Goal: Task Accomplishment & Management: Use online tool/utility

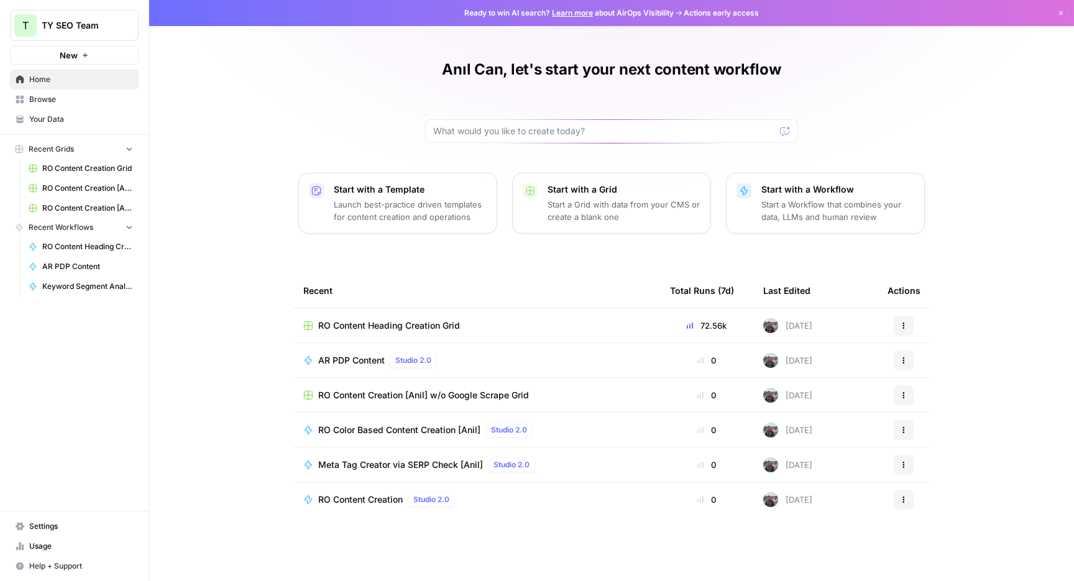
click at [53, 106] on link "Browse" at bounding box center [74, 100] width 129 height 20
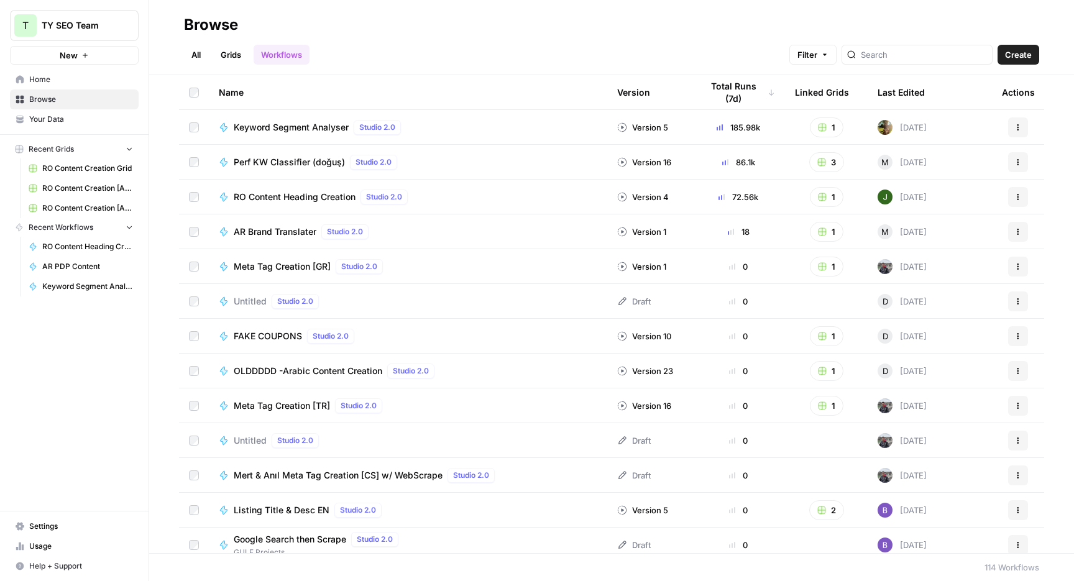
click at [434, 47] on div "All Grids Workflows Filter Create" at bounding box center [611, 50] width 855 height 30
click at [1011, 122] on button "Actions" at bounding box center [1018, 128] width 20 height 20
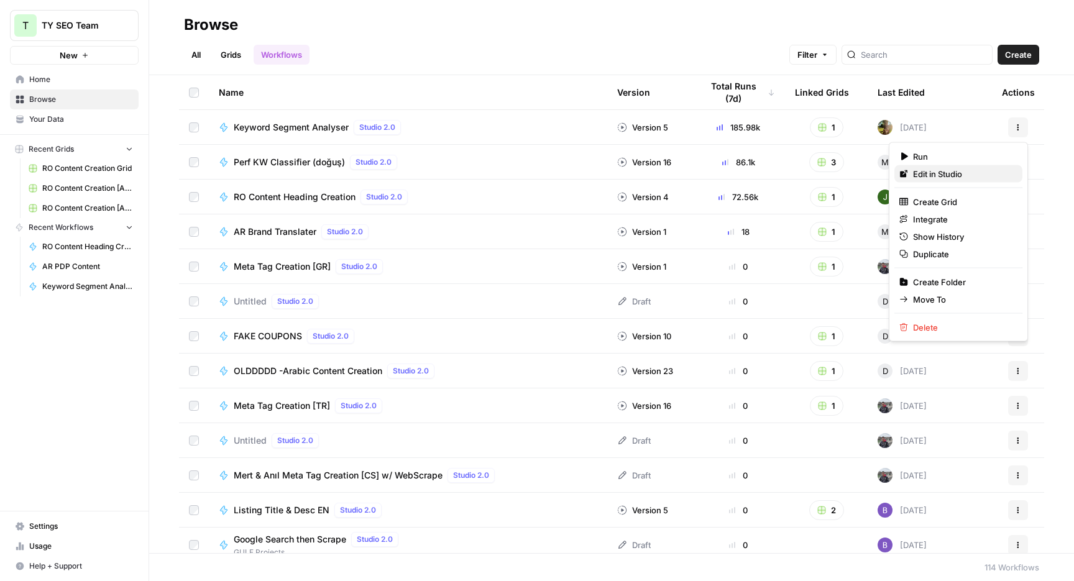
click at [979, 172] on span "Edit in Studio" at bounding box center [962, 174] width 99 height 12
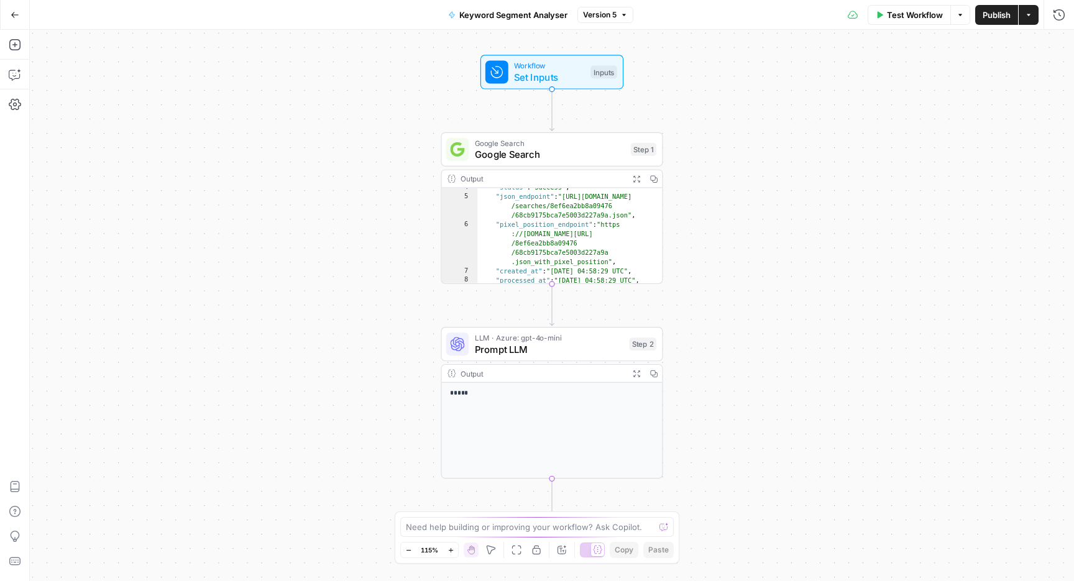
scroll to position [94, 0]
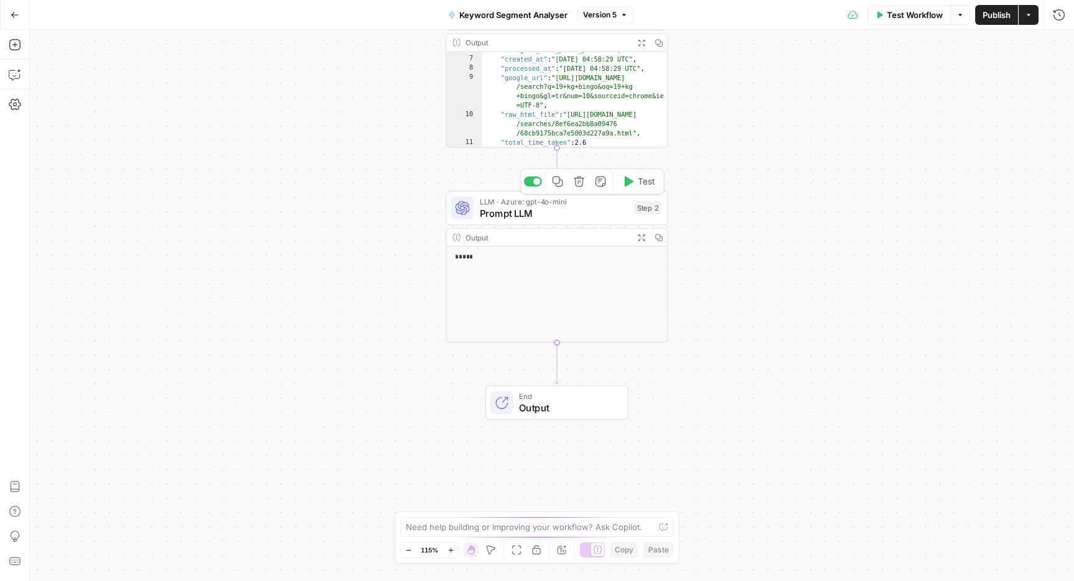
click at [591, 221] on div "LLM · Azure: gpt-4o-mini Prompt LLM Step 2 Copy step Delete step Add Note Test" at bounding box center [557, 208] width 222 height 34
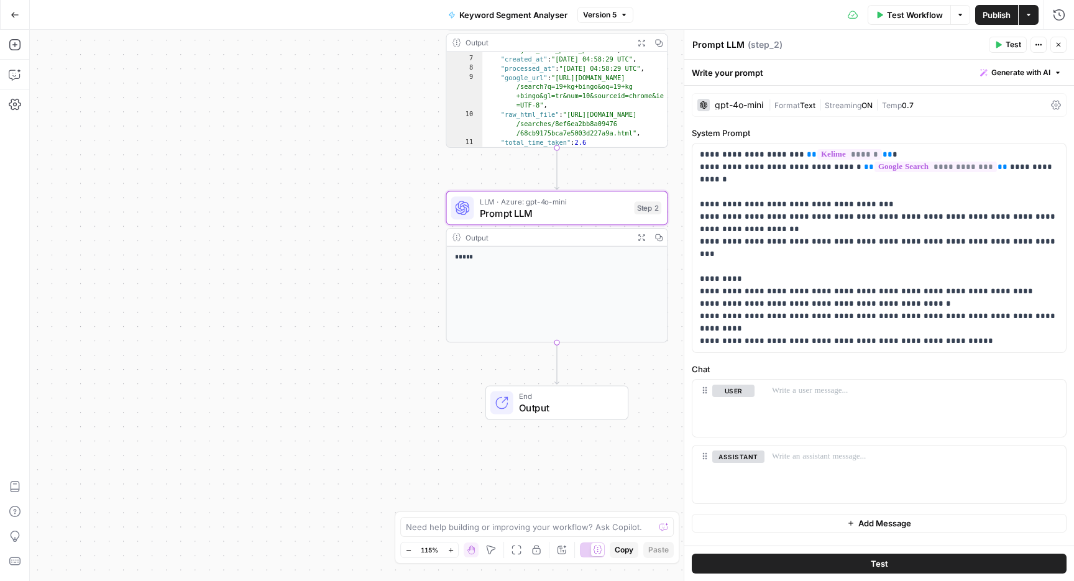
click at [1055, 42] on icon "button" at bounding box center [1058, 44] width 7 height 7
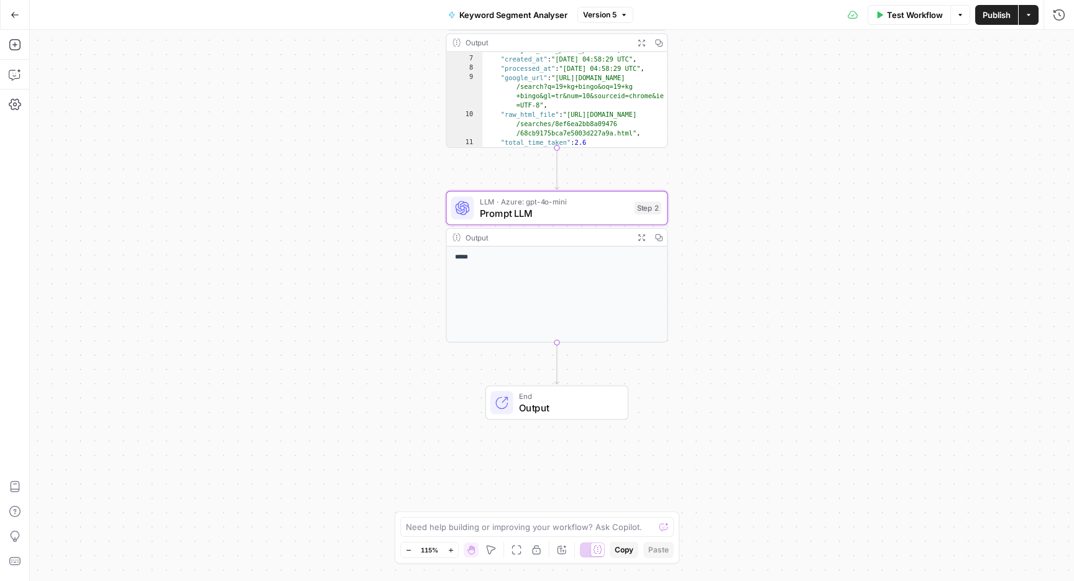
click at [21, 11] on button "Go Back" at bounding box center [15, 15] width 22 height 22
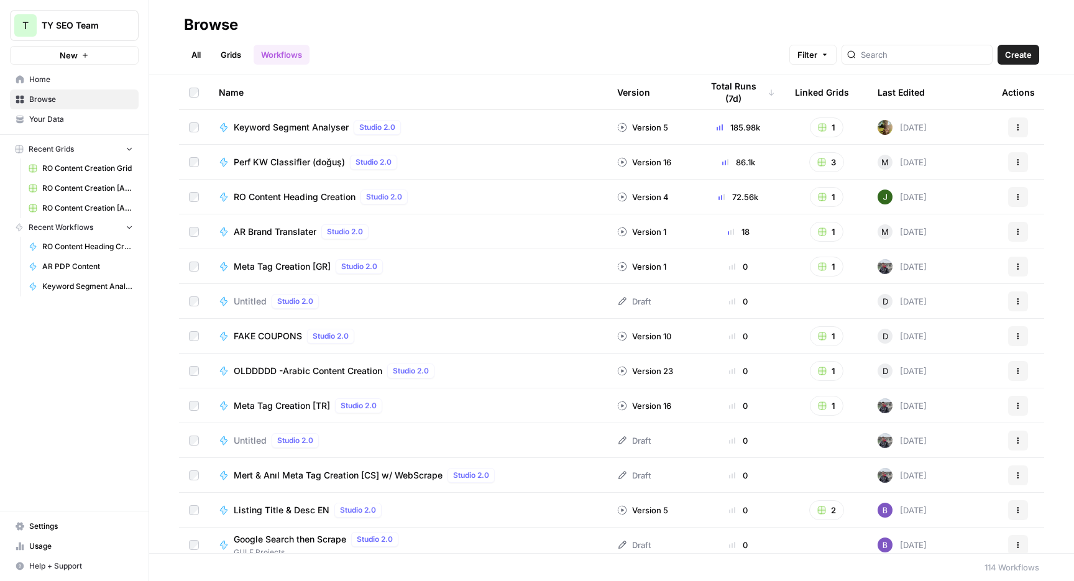
click at [226, 45] on link "Grids" at bounding box center [230, 55] width 35 height 20
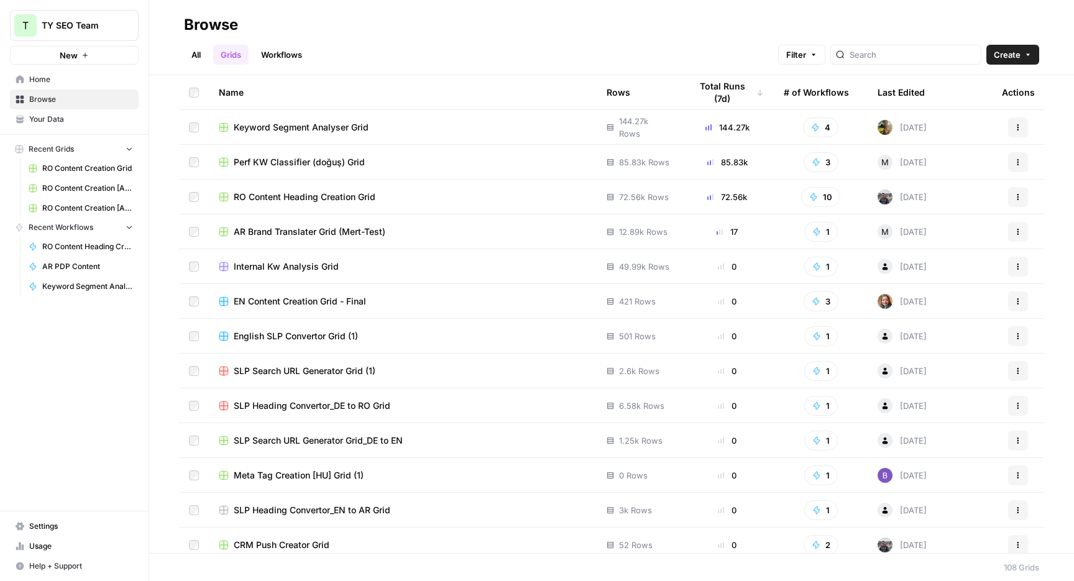
click at [282, 58] on link "Workflows" at bounding box center [282, 55] width 56 height 20
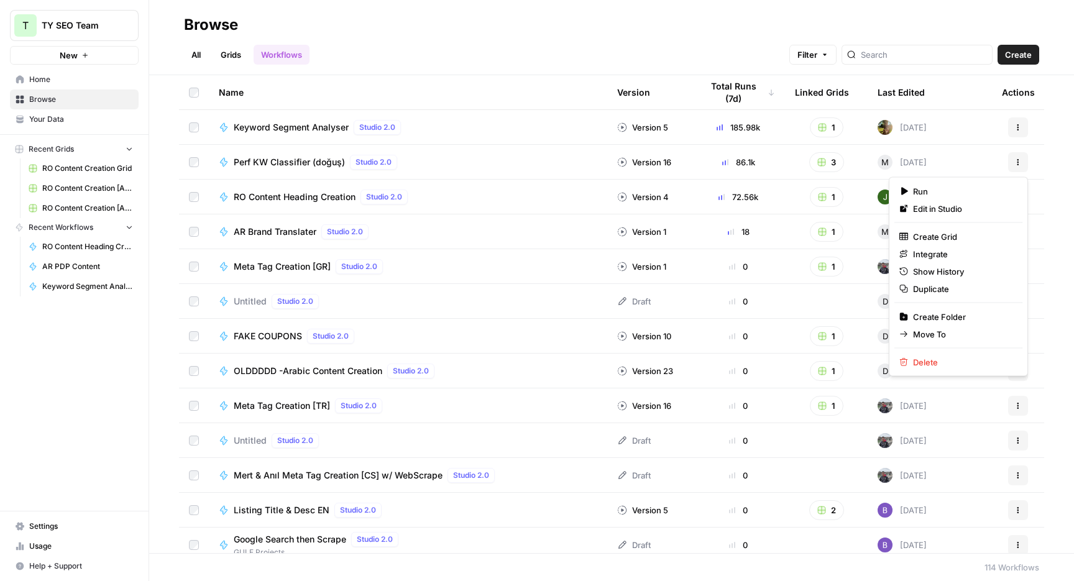
click at [1026, 164] on button "Actions" at bounding box center [1018, 162] width 20 height 20
click at [959, 211] on span "Edit in Studio" at bounding box center [962, 209] width 99 height 12
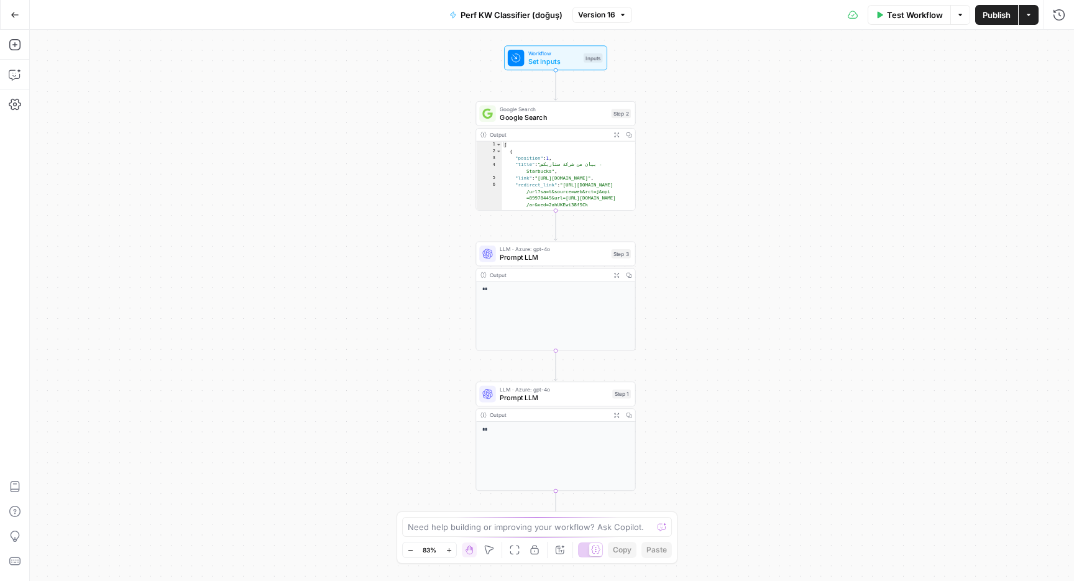
click at [543, 149] on div "[ { "position" : 1 , "title" : "بيان من شركة ستاربكس - Starbucks" , "link" : "[…" at bounding box center [569, 187] width 134 height 90
type textarea "* ***"
click at [560, 129] on div "Output Expand Output Copy" at bounding box center [555, 135] width 159 height 13
click at [571, 118] on span "Google Search" at bounding box center [554, 117] width 108 height 11
click at [555, 249] on span "LLM · Azure: gpt-4o" at bounding box center [554, 249] width 108 height 8
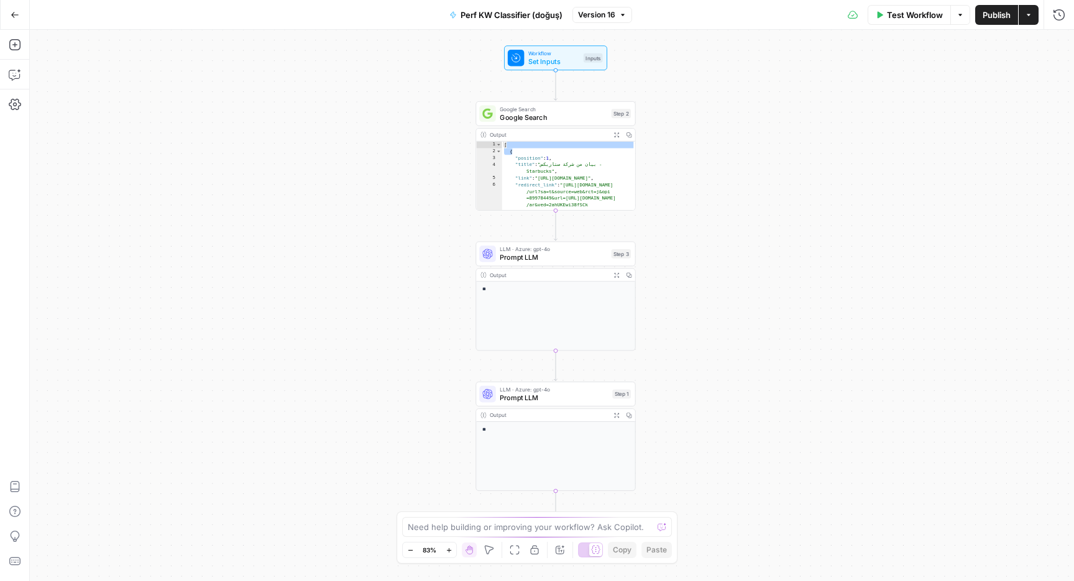
click at [18, 11] on icon "button" at bounding box center [15, 15] width 9 height 9
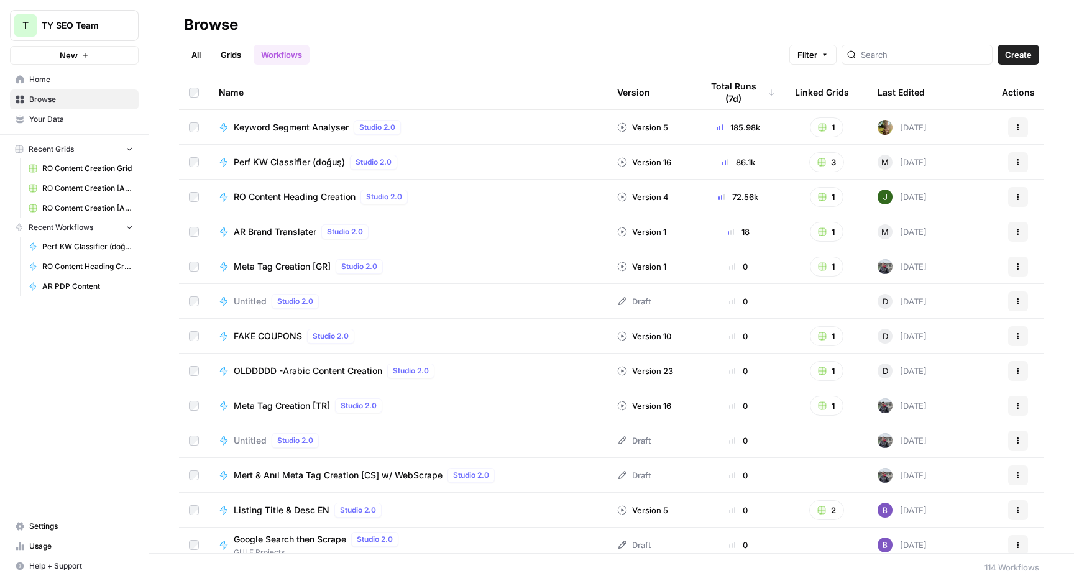
click at [1023, 167] on button "Actions" at bounding box center [1018, 162] width 20 height 20
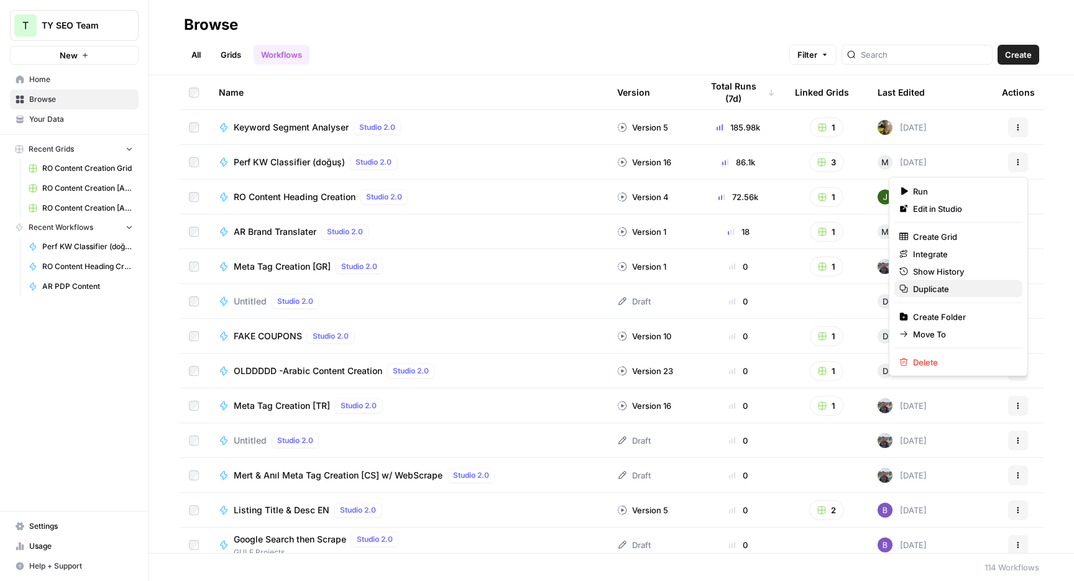
click at [942, 287] on span "Duplicate" at bounding box center [962, 289] width 99 height 12
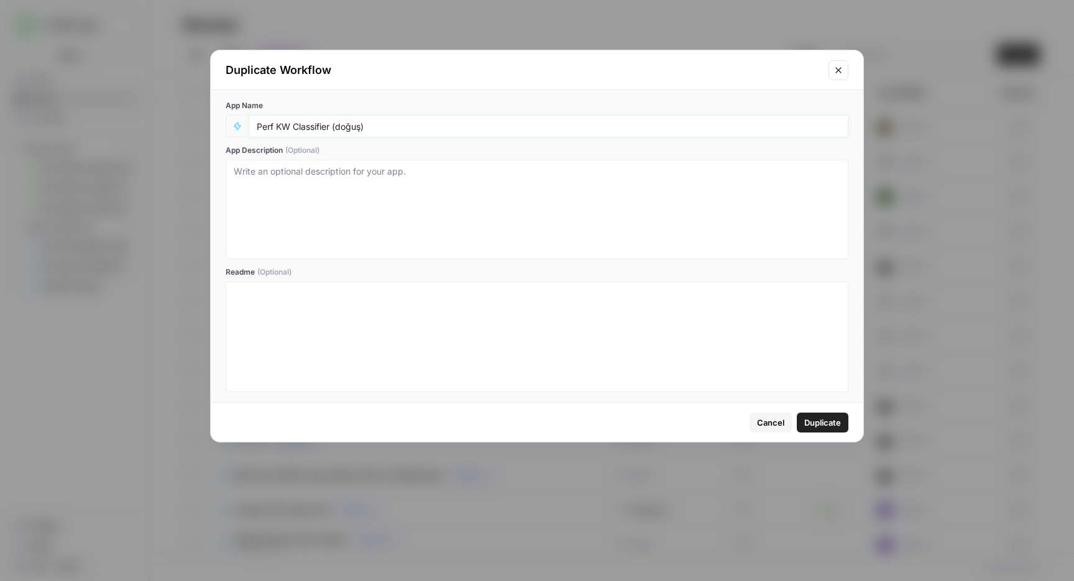
click at [344, 129] on input "Perf KW Classifier (doğuş)" at bounding box center [549, 126] width 584 height 11
click at [354, 127] on input "Perf KW Classifier (doğuş)" at bounding box center [549, 126] width 584 height 11
type input "RO Perf KW Classifier [Anil]"
click at [823, 422] on span "Duplicate" at bounding box center [822, 423] width 37 height 12
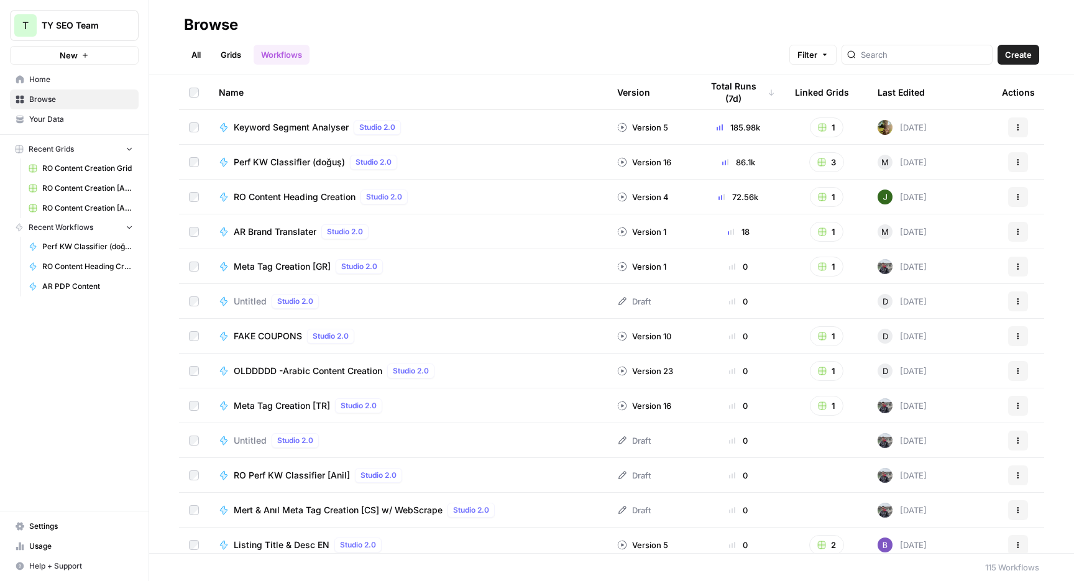
click at [426, 45] on div "All Grids Workflows Filter Create" at bounding box center [611, 50] width 855 height 30
click at [929, 45] on div at bounding box center [917, 55] width 151 height 20
type input "ro"
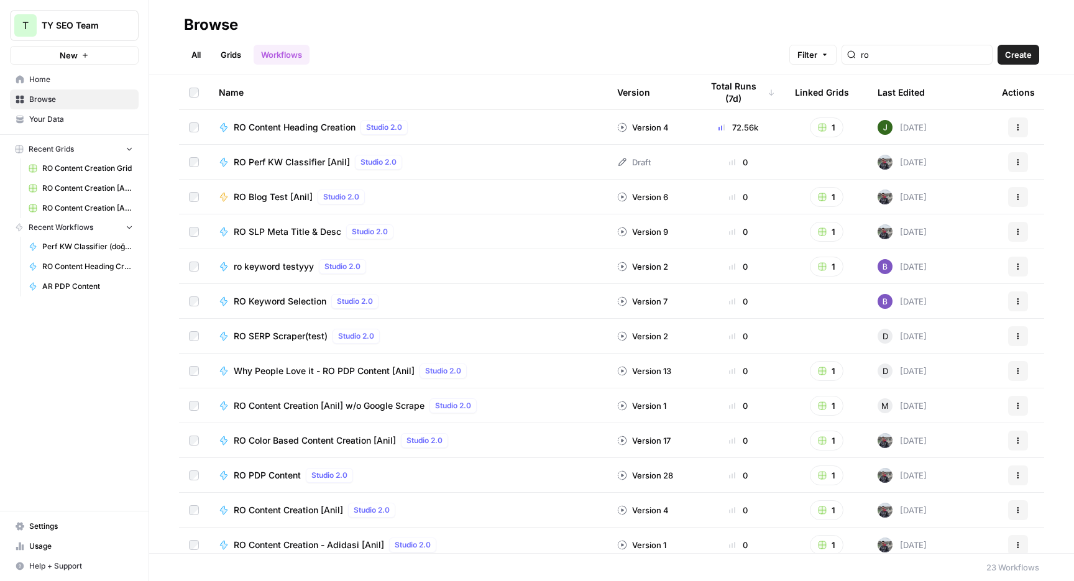
click at [399, 46] on div "All Grids Workflows Filter ro Create" at bounding box center [611, 50] width 855 height 30
click at [316, 167] on span "RO Perf KW Classifier [Anil]" at bounding box center [292, 162] width 116 height 12
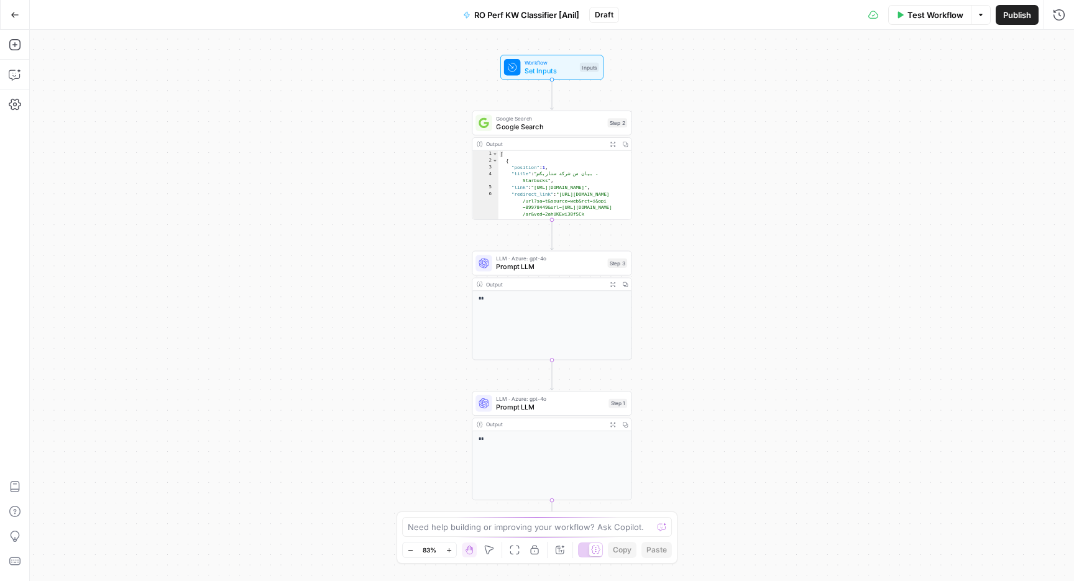
click at [554, 127] on span "Google Search" at bounding box center [550, 126] width 108 height 11
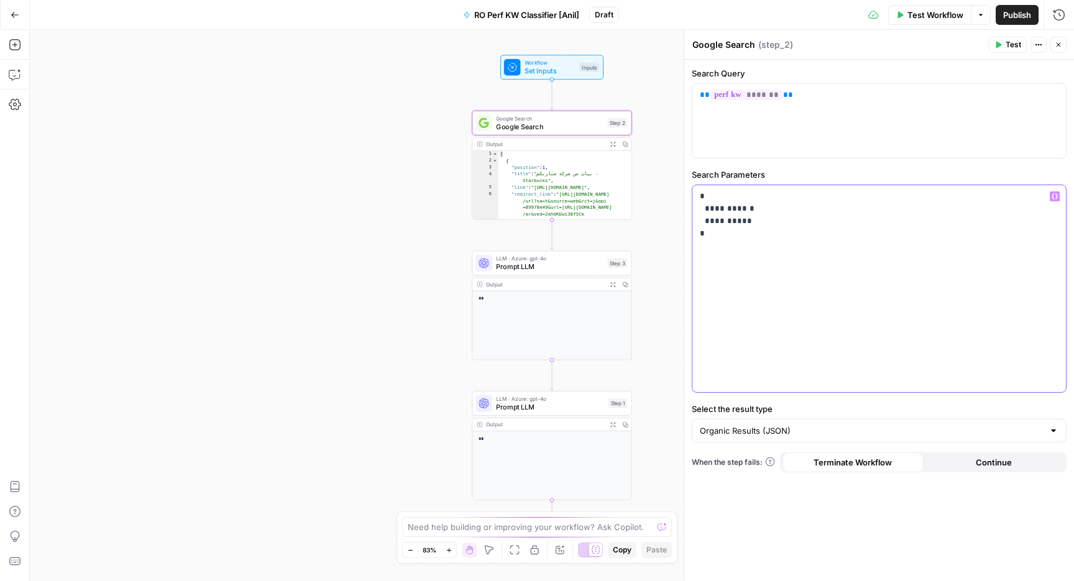
drag, startPoint x: 734, startPoint y: 210, endPoint x: 849, endPoint y: 190, distance: 116.0
click at [734, 210] on p "**********" at bounding box center [879, 215] width 359 height 50
click at [565, 268] on span "Prompt LLM" at bounding box center [550, 267] width 108 height 11
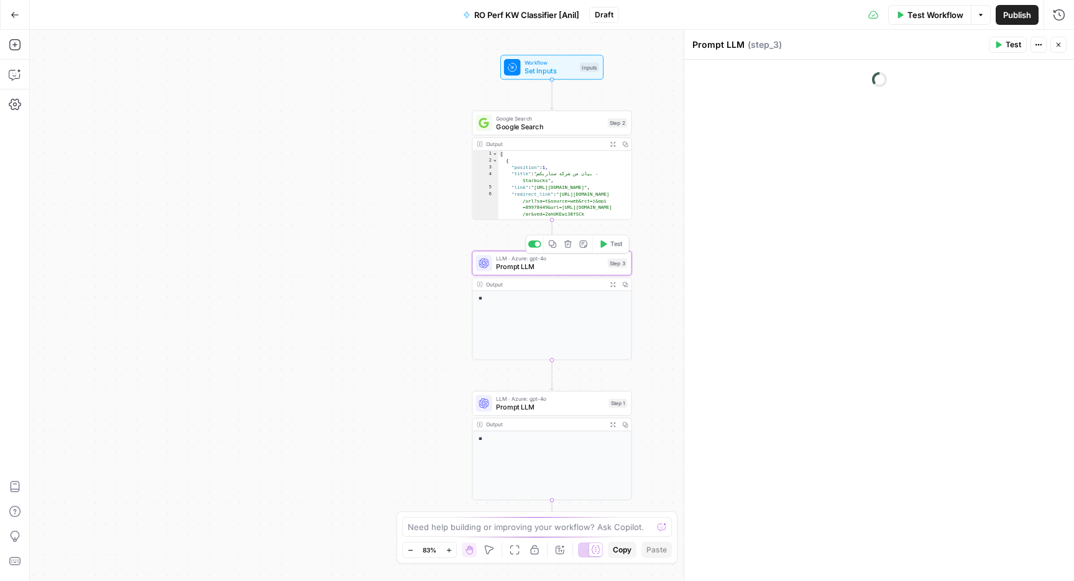
type textarea "**********"
click at [565, 182] on div "[ { "position" : 1 , "title" : "بيان من شركة ستاربكس - Starbucks" , "link" : "[…" at bounding box center [566, 196] width 134 height 90
click at [572, 128] on span "Google Search" at bounding box center [550, 126] width 108 height 11
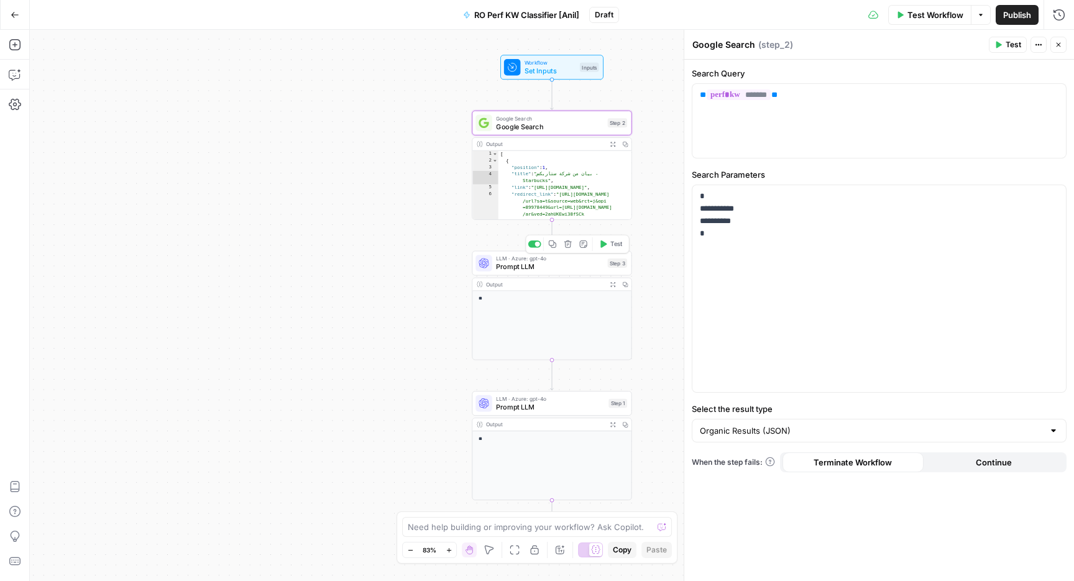
click at [559, 270] on span "Prompt LLM" at bounding box center [550, 267] width 108 height 11
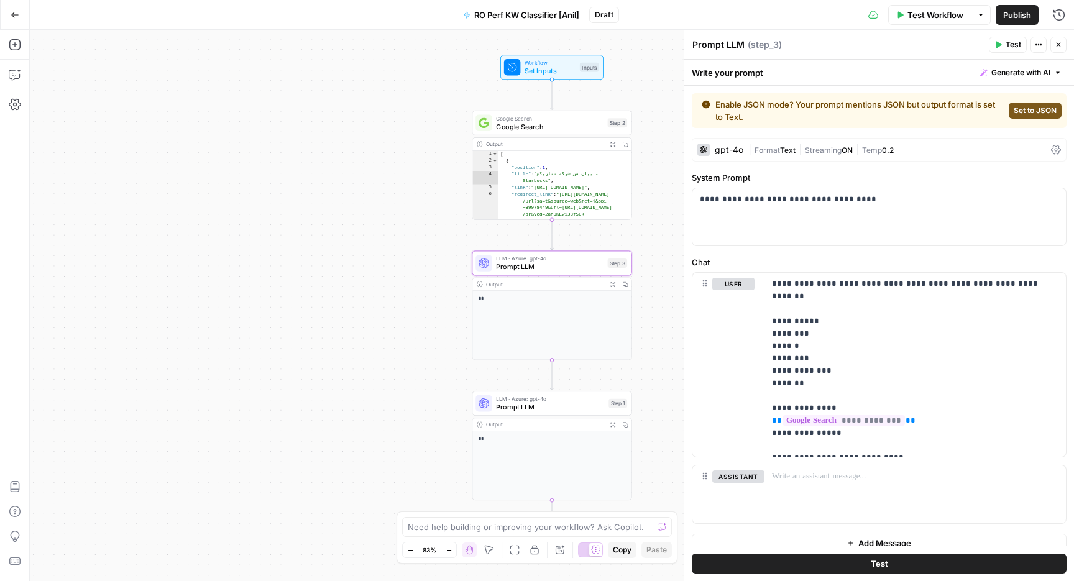
click at [559, 411] on span "Prompt LLM" at bounding box center [550, 407] width 108 height 11
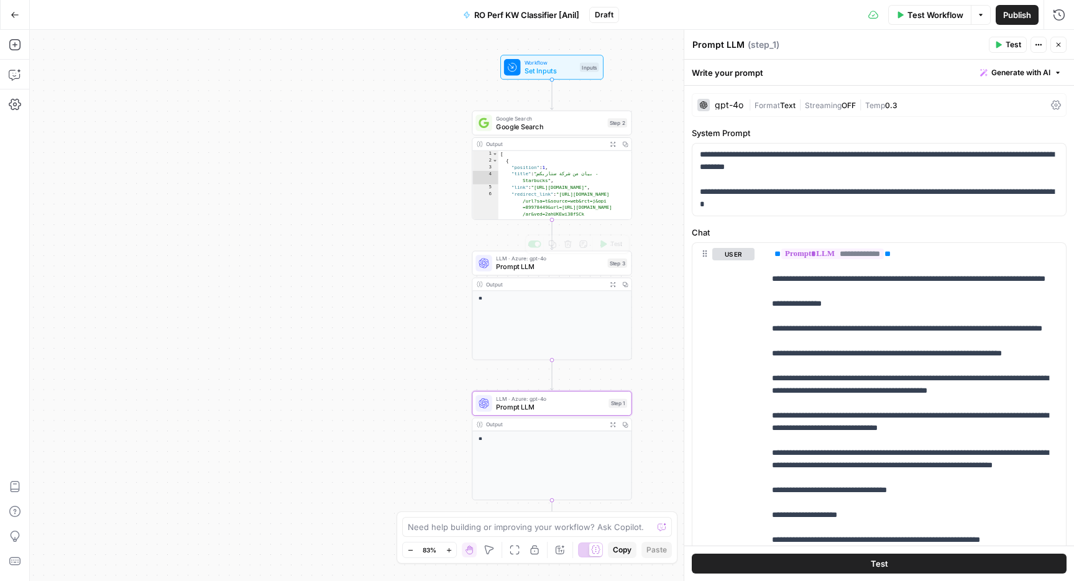
click at [592, 264] on span "Prompt LLM" at bounding box center [550, 267] width 108 height 11
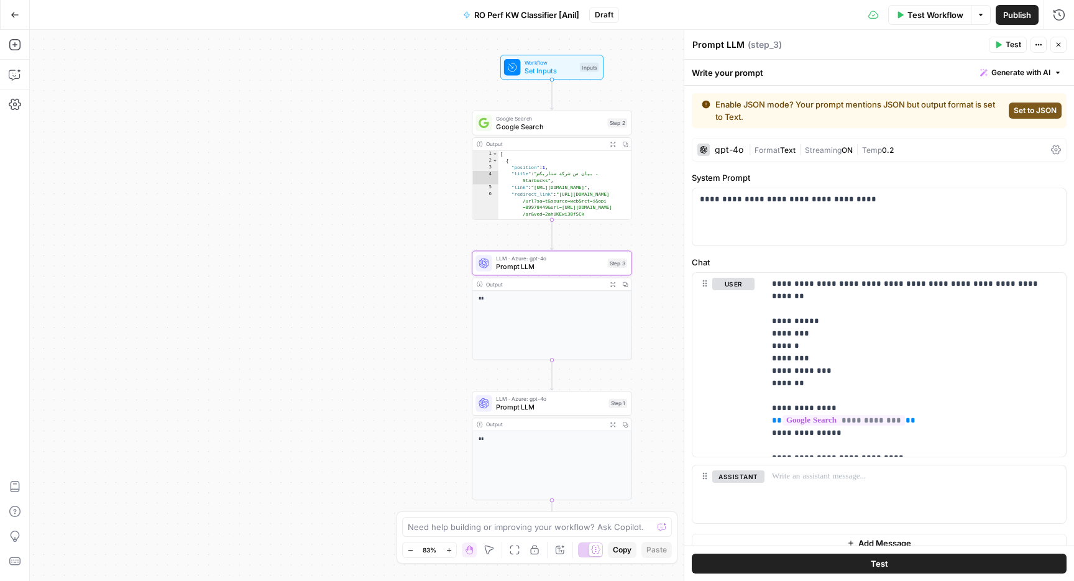
click at [1060, 48] on button "Close" at bounding box center [1059, 45] width 16 height 16
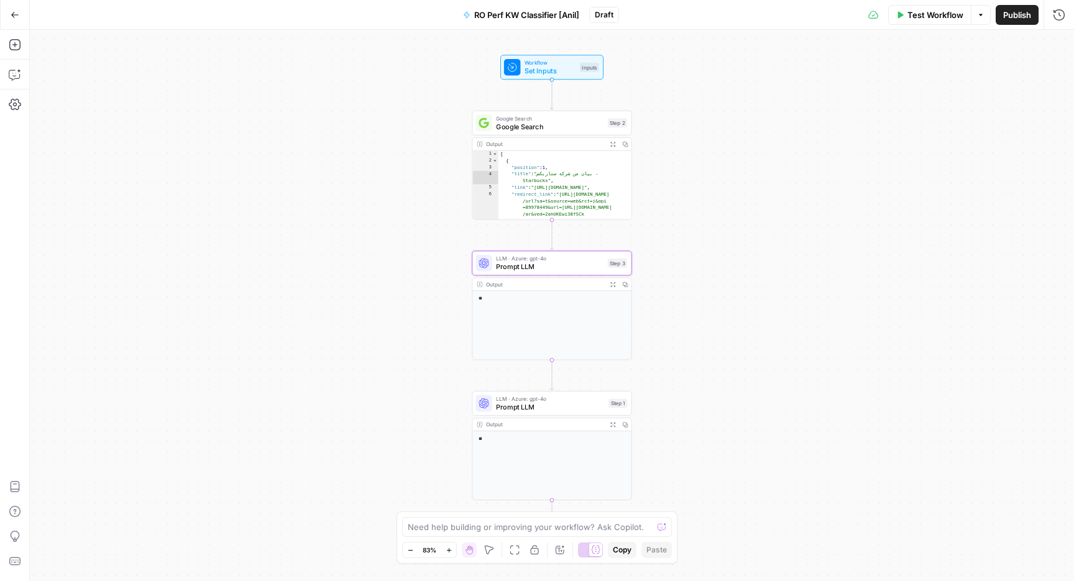
click at [534, 397] on span "LLM · Azure: gpt-4o" at bounding box center [550, 399] width 108 height 8
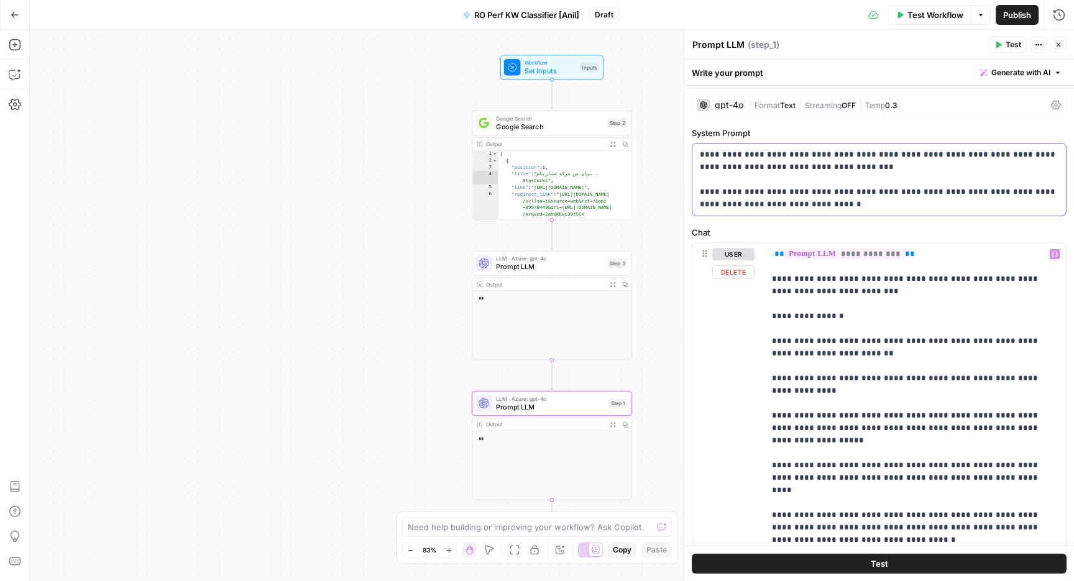
click at [826, 187] on p "**********" at bounding box center [879, 180] width 359 height 62
click at [882, 179] on p "**********" at bounding box center [879, 180] width 359 height 62
click at [567, 123] on span "Google Search" at bounding box center [550, 126] width 108 height 11
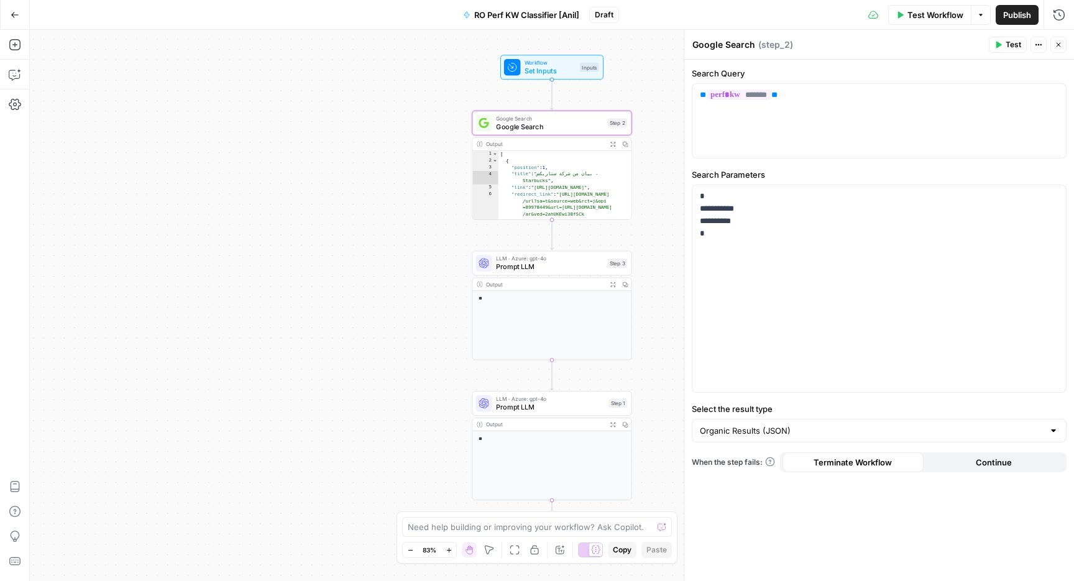
click at [527, 275] on div "LLM · Azure: gpt-4o Prompt LLM Step 3" at bounding box center [552, 263] width 160 height 25
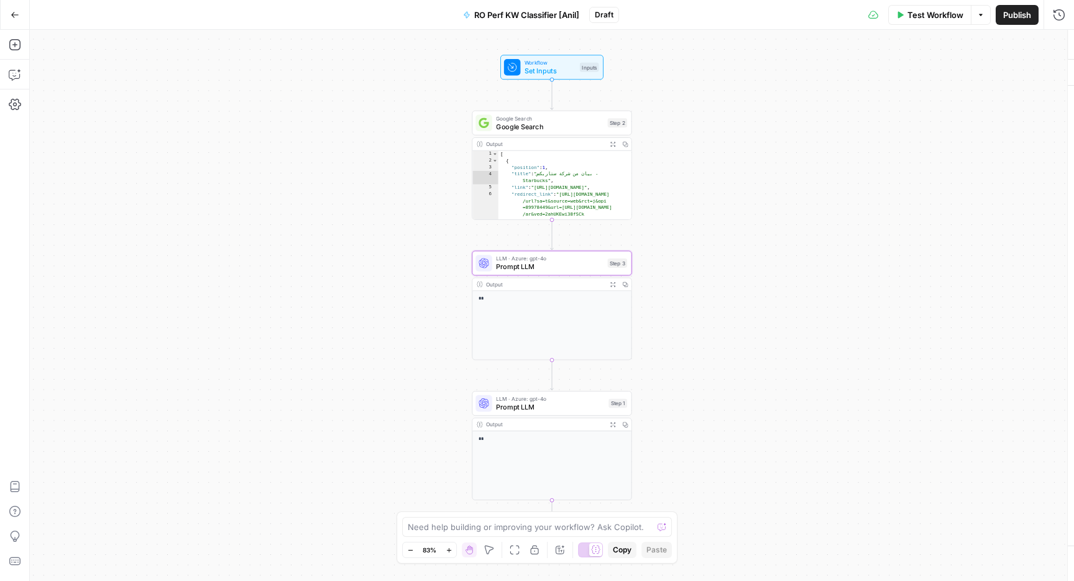
type textarea "Prompt LLM"
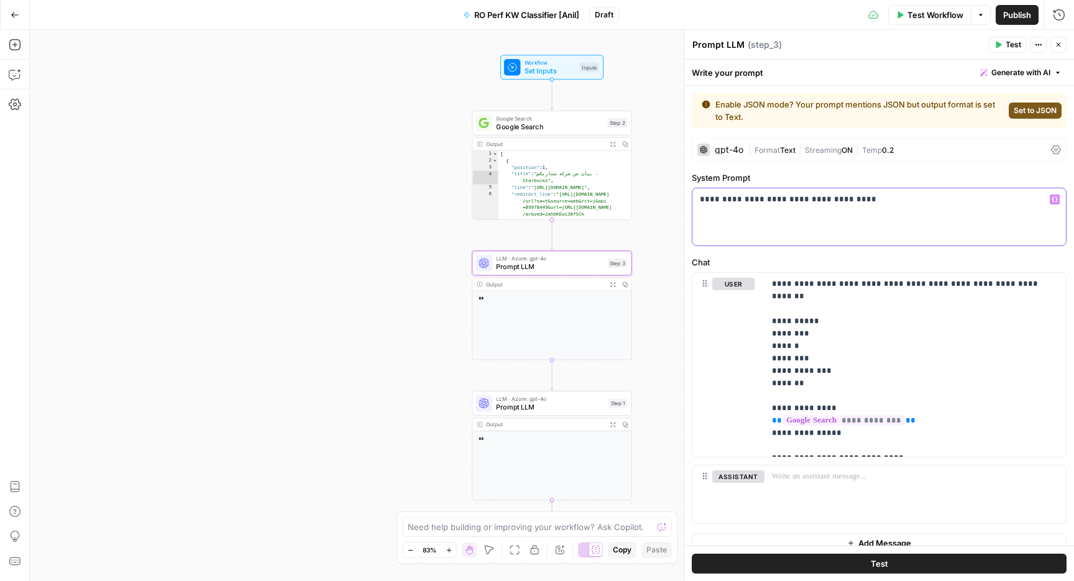
click at [860, 211] on div "**********" at bounding box center [880, 216] width 374 height 57
click at [740, 150] on div "gpt-4o" at bounding box center [729, 149] width 29 height 9
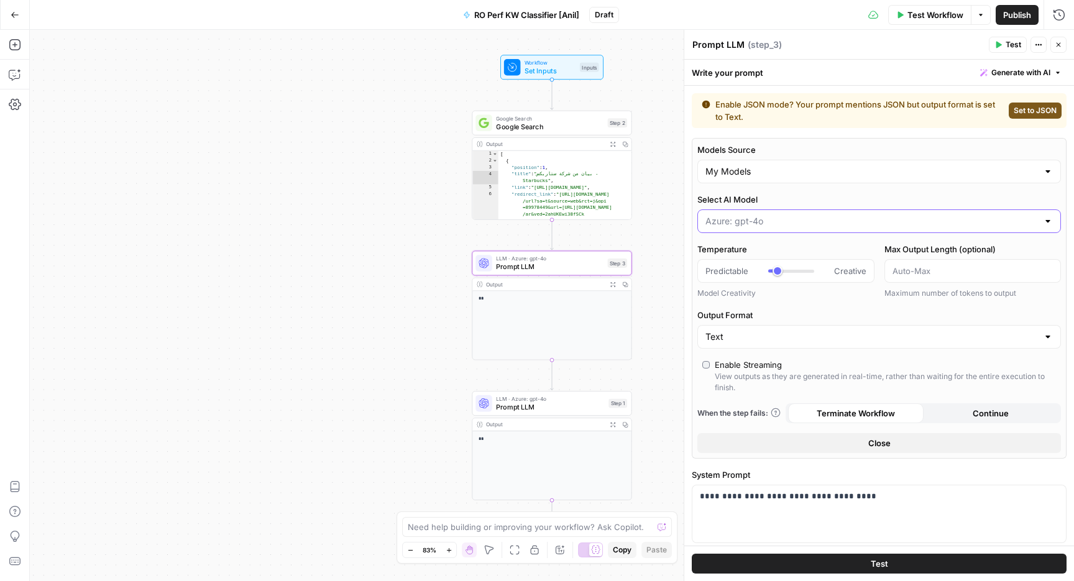
click at [742, 225] on input "Select AI Model" at bounding box center [872, 221] width 333 height 12
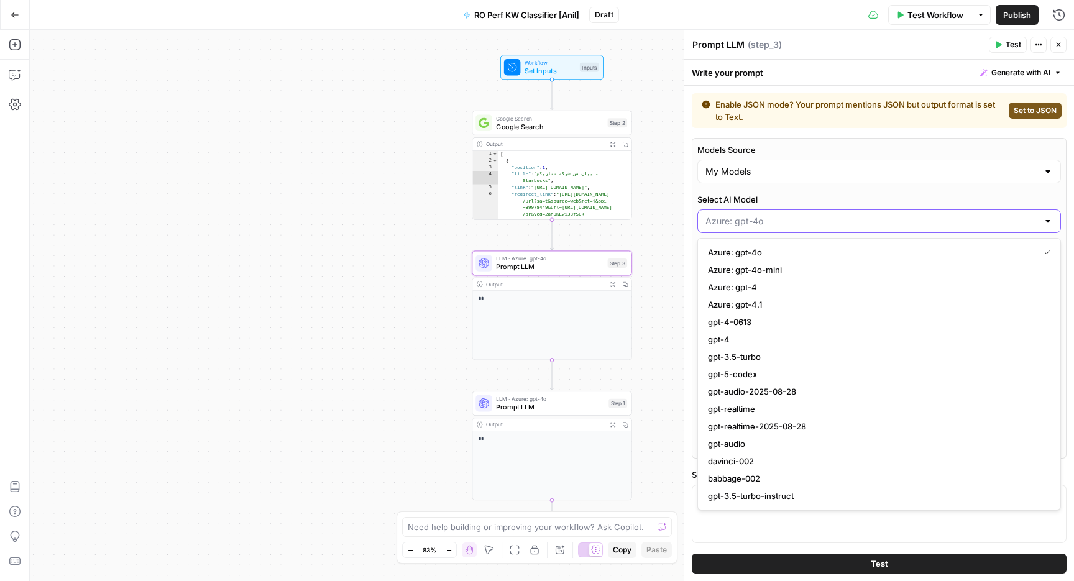
type input "Azure: gpt-4o"
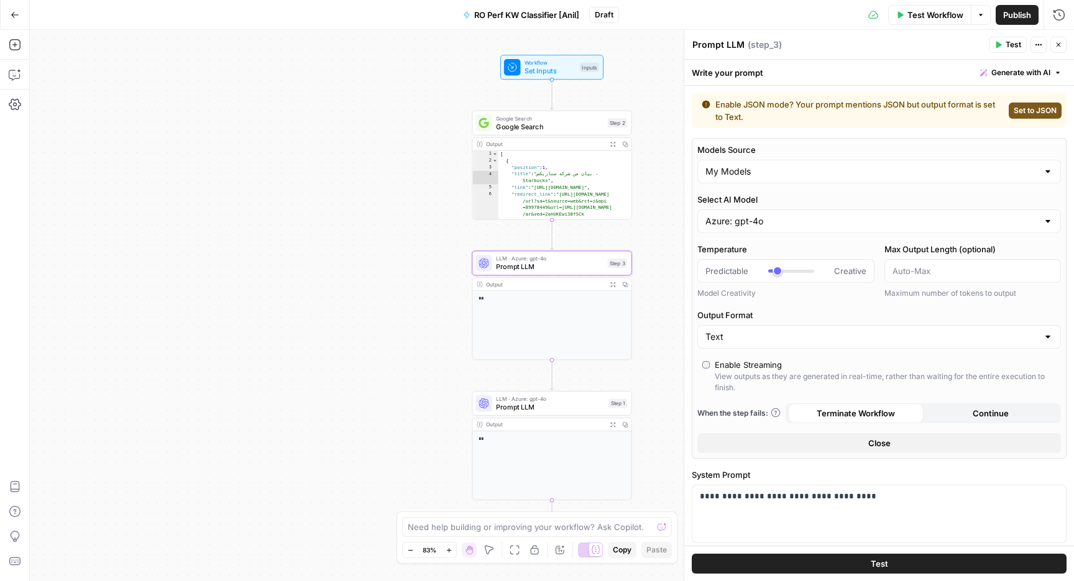
click at [522, 396] on span "LLM · Azure: gpt-4o" at bounding box center [550, 399] width 108 height 8
